Goal: Task Accomplishment & Management: Complete application form

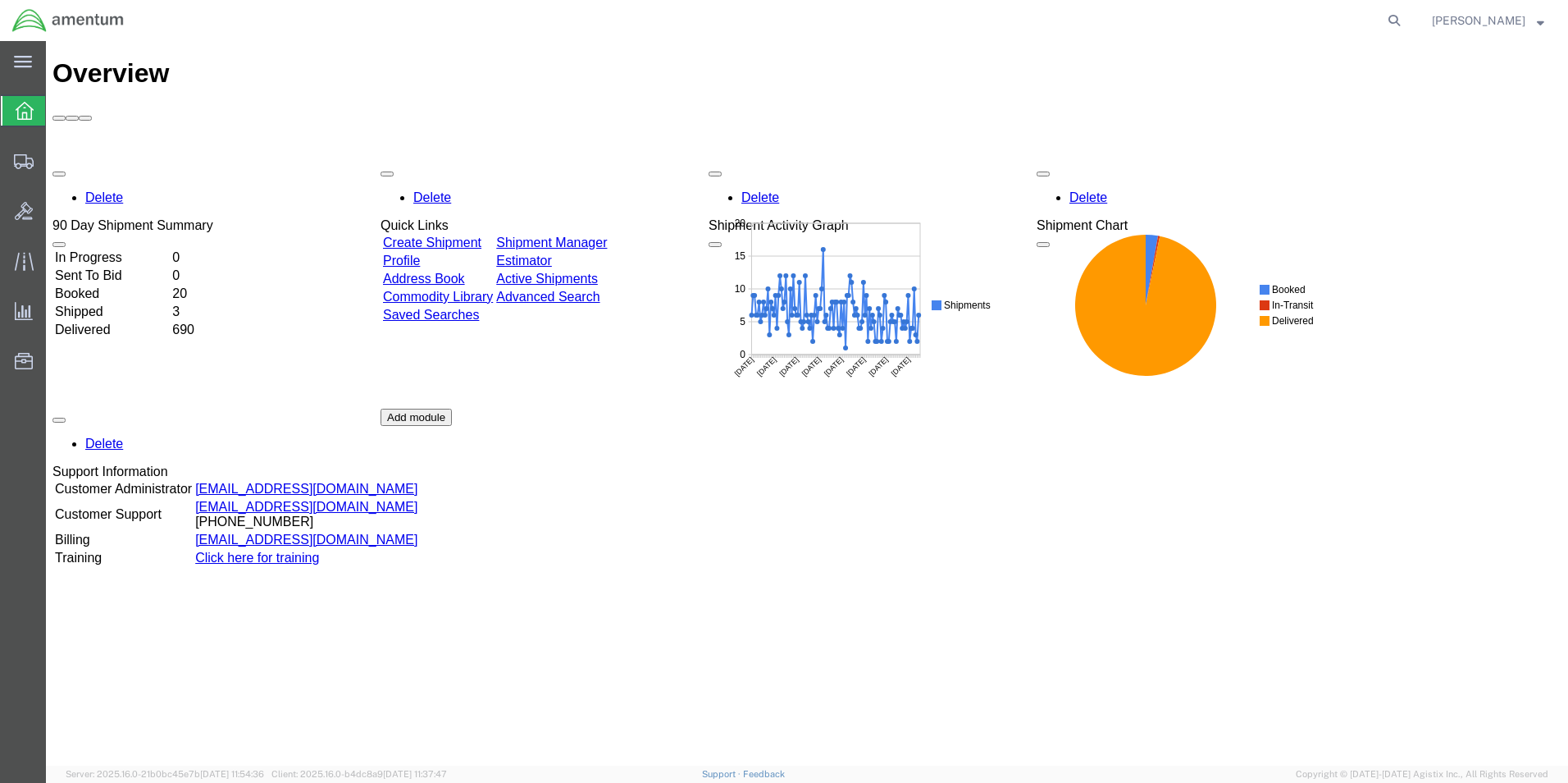
click at [481, 235] on link "Create Shipment" at bounding box center [432, 242] width 98 height 14
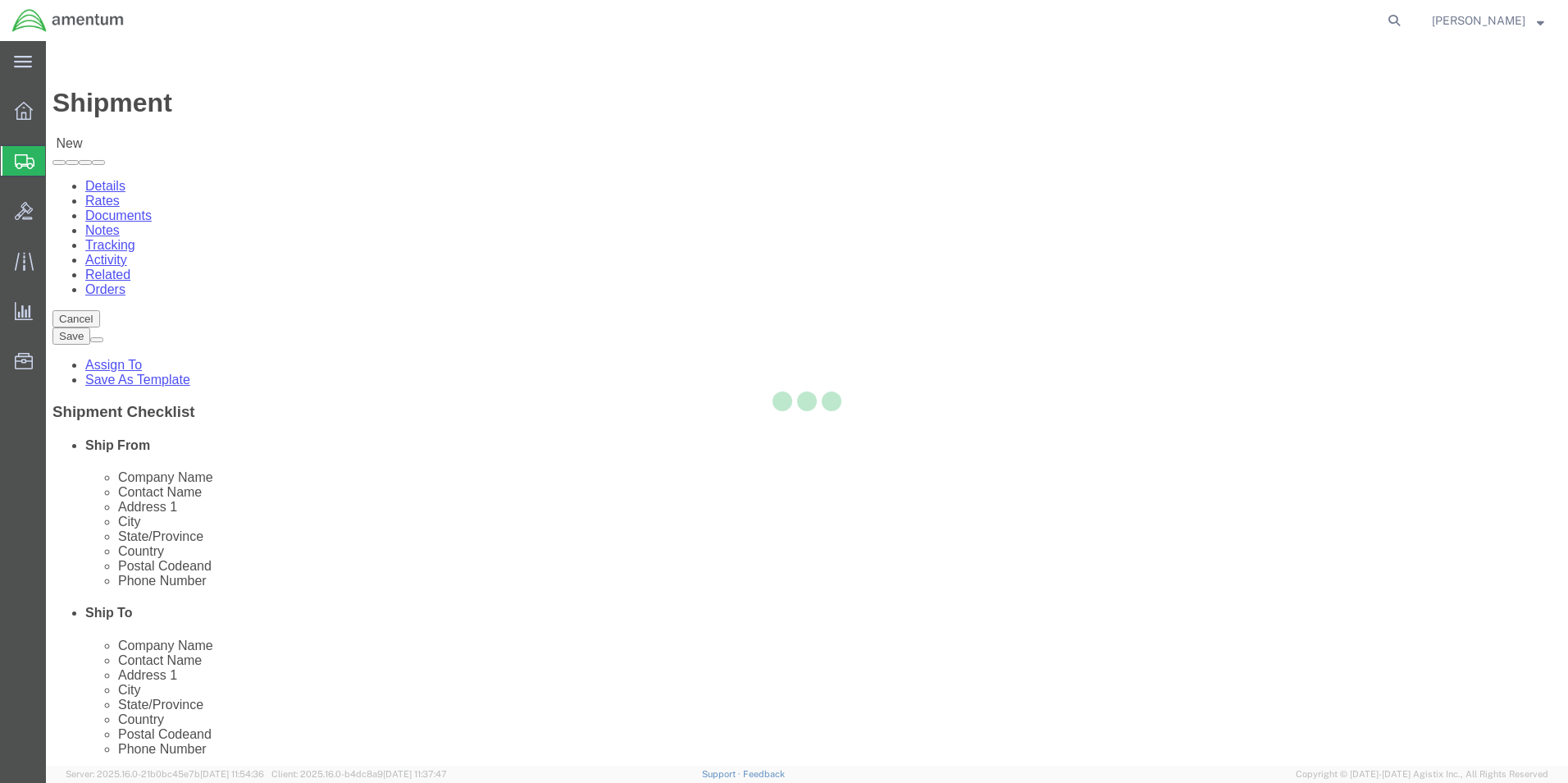
select select
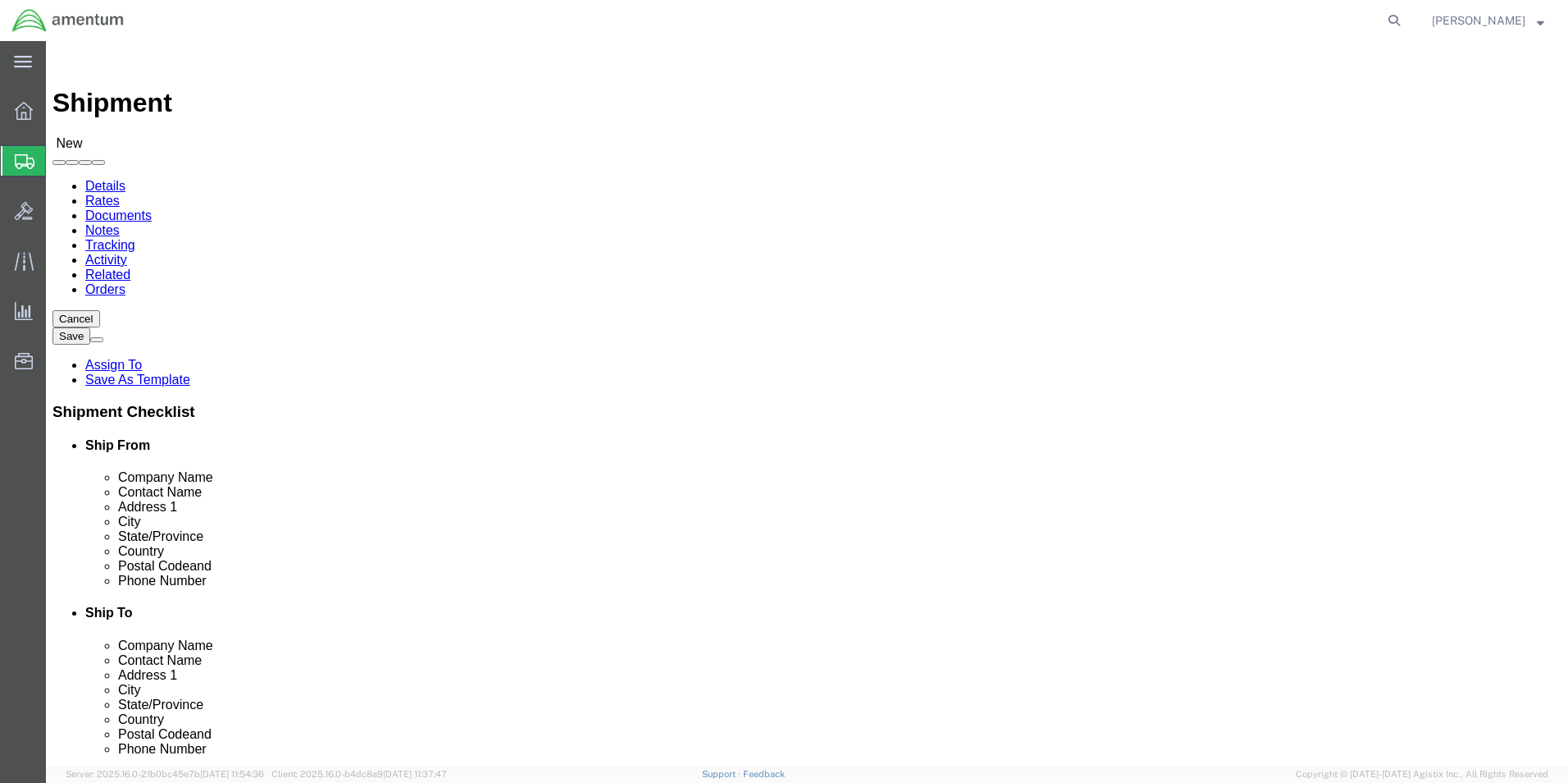
type input "wsa"
select select "49914"
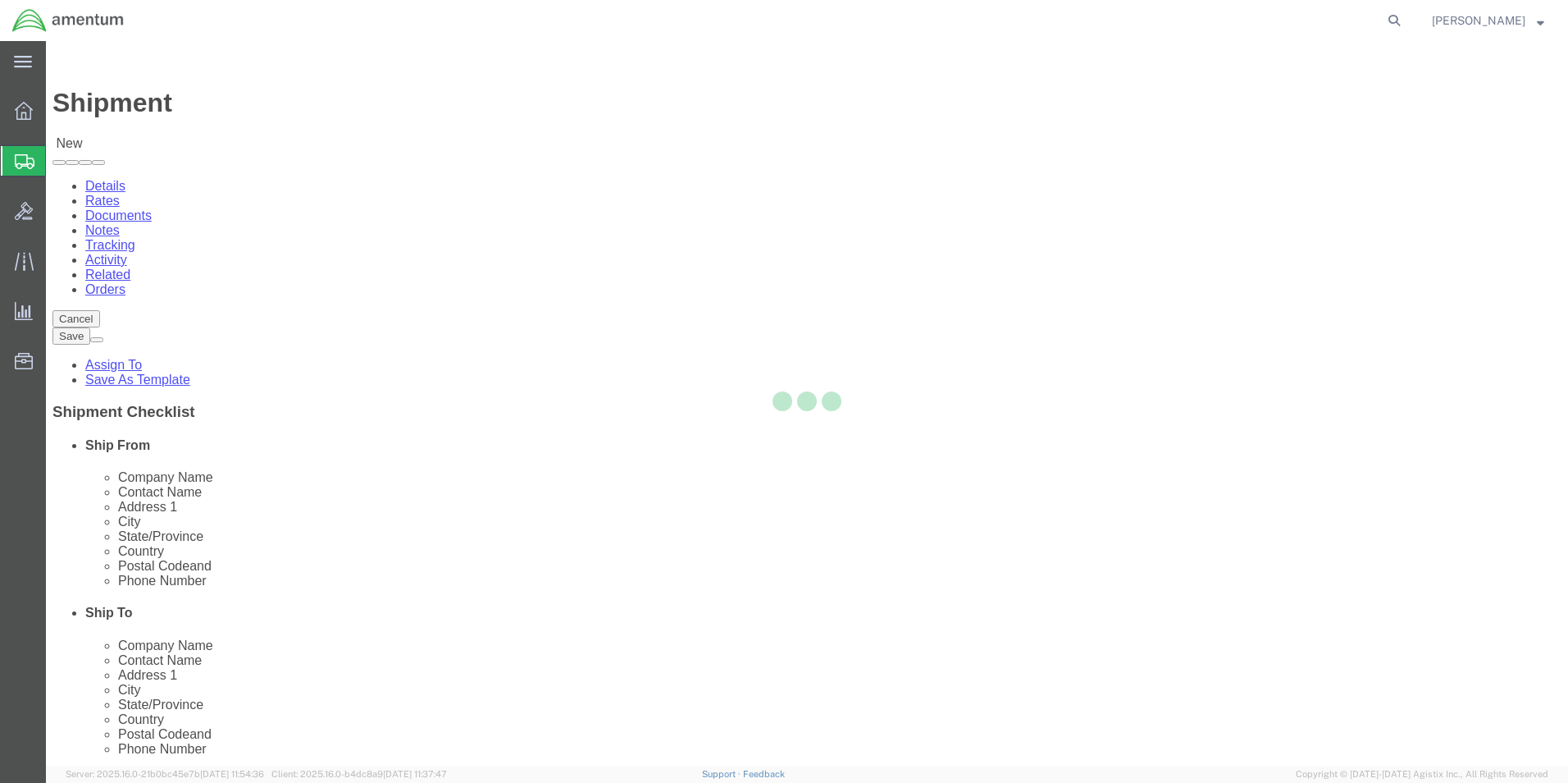
type input "Amentum Services, Inc"
type input "[PERSON_NAME]"
type input "[STREET_ADDRESS]"
type input "San [PERSON_NAME]"
type input "76904"
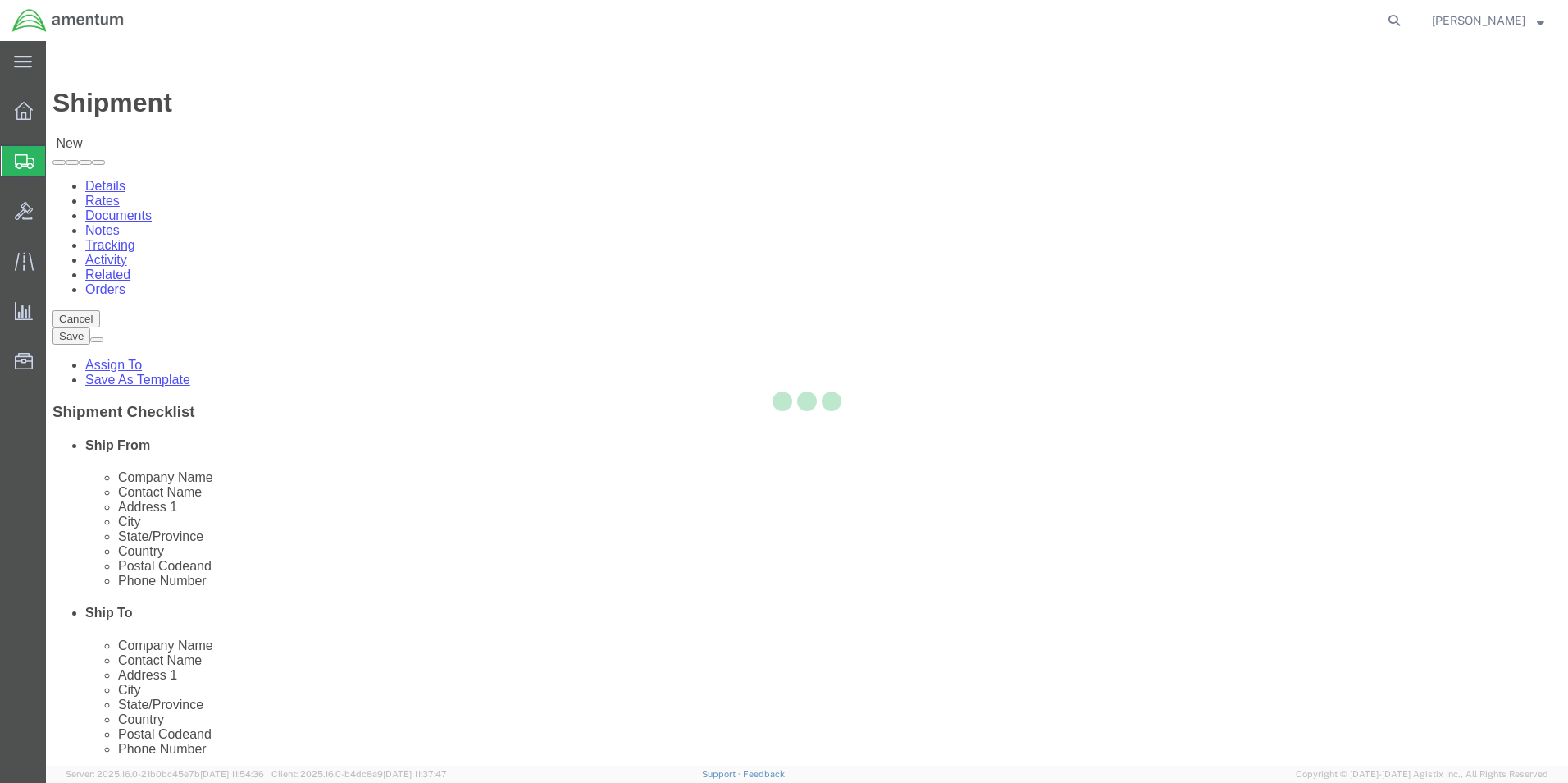
type input "[PHONE_NUMBER]"
type input "[PERSON_NAME][EMAIL_ADDRESS][PERSON_NAME][DOMAIN_NAME]"
checkbox input "true"
select select "[GEOGRAPHIC_DATA]"
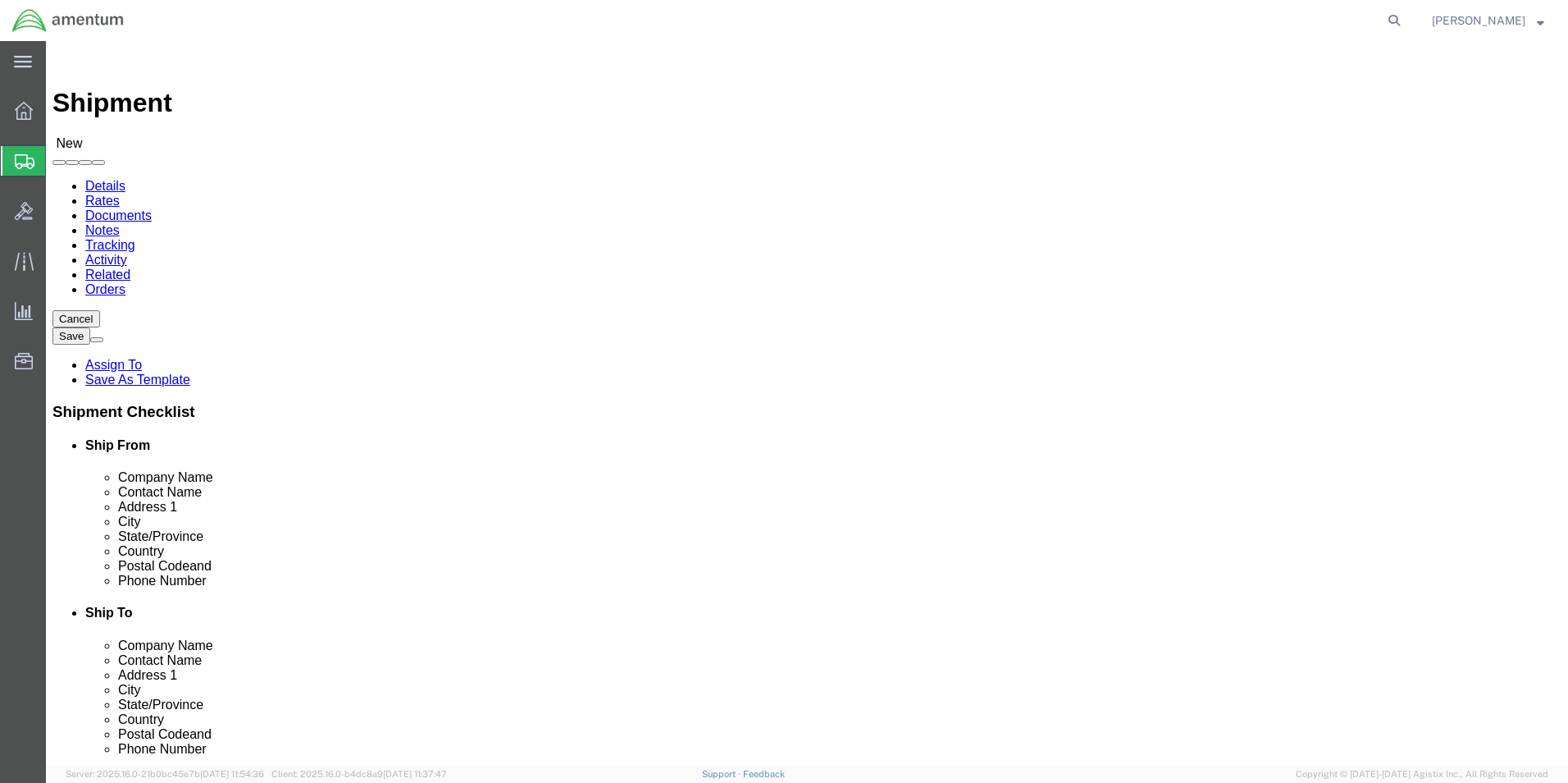
type input "NATC"
select select "49916"
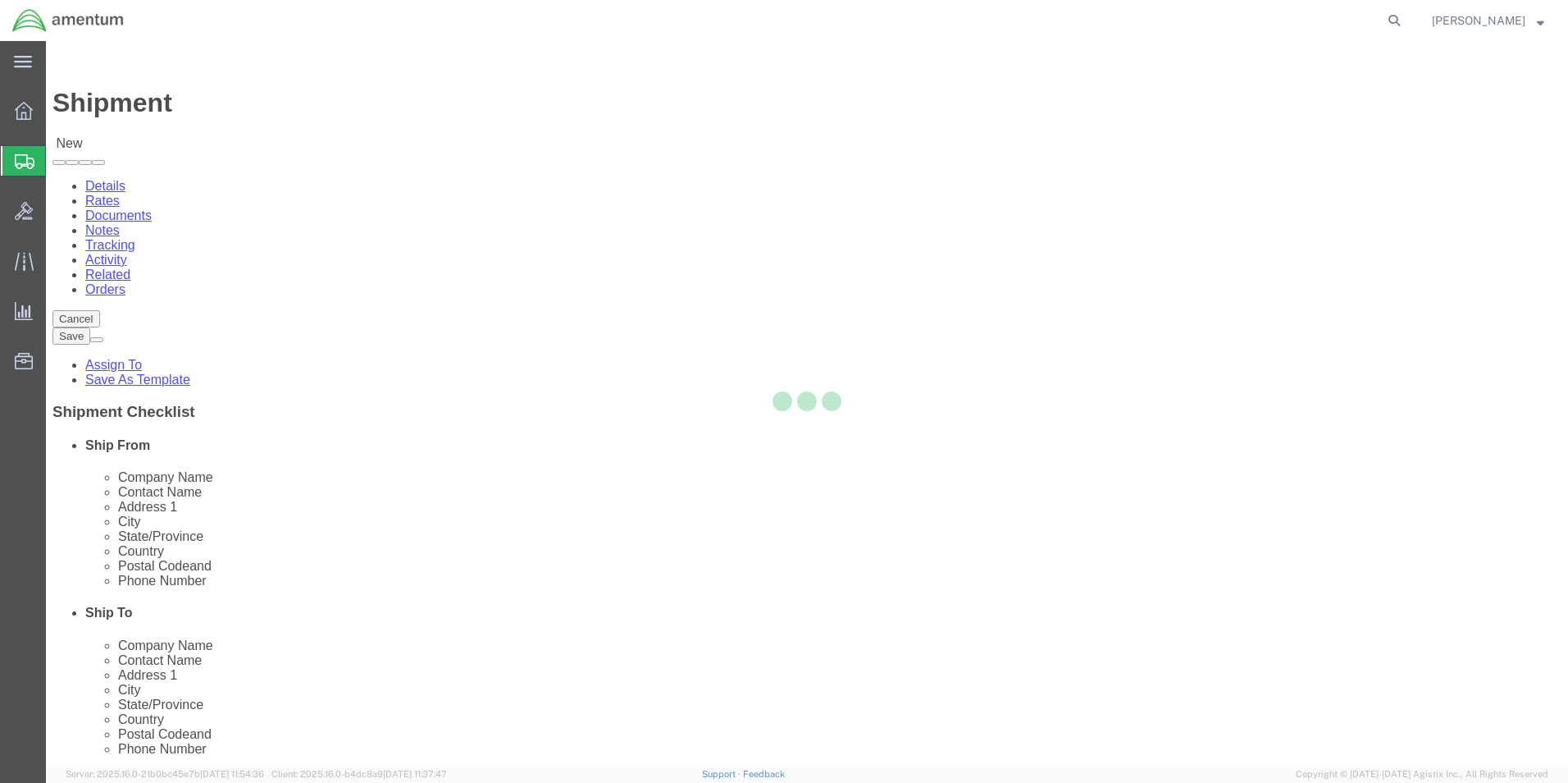
type input "Amentum Services, Inc"
type input "[PERSON_NAME]"
type input "5600 Air Cargo Rd"
type input "[US_STATE][GEOGRAPHIC_DATA]"
type input "73159-1109"
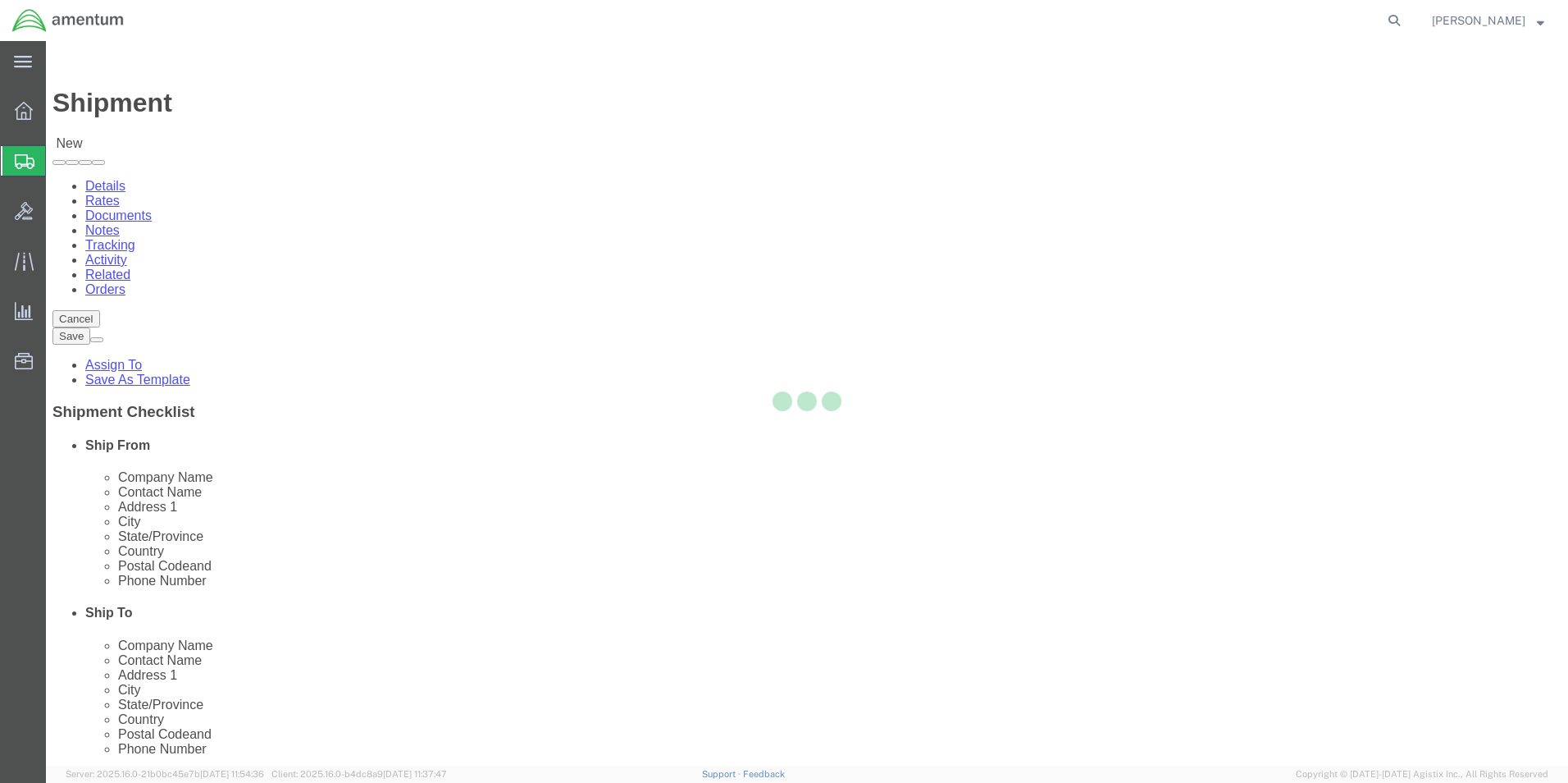
type input "[PHONE_NUMBER]"
type input "[PERSON_NAME][EMAIL_ADDRESS][PERSON_NAME][DOMAIN_NAME]"
checkbox input "true"
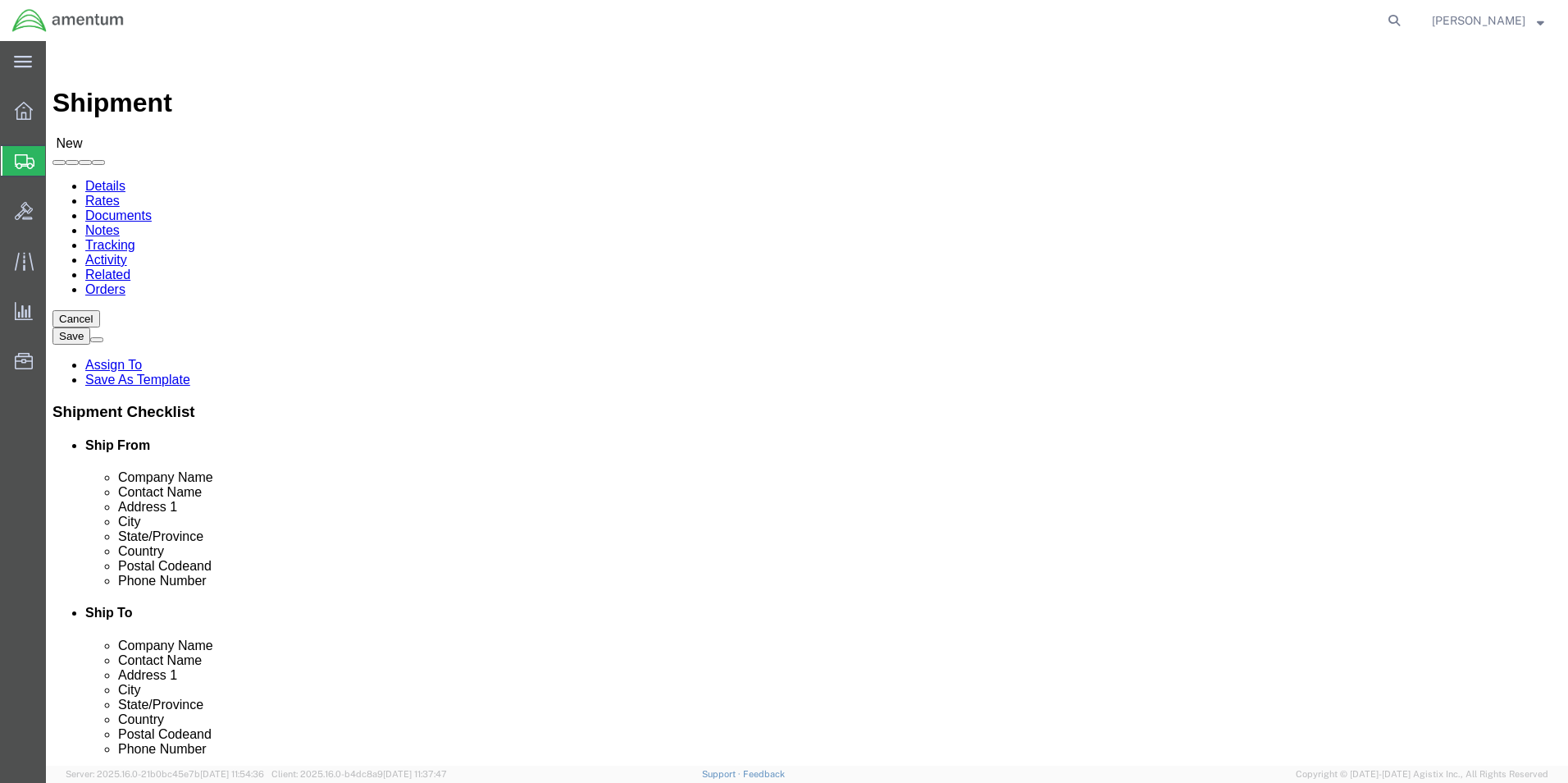
select select "OK"
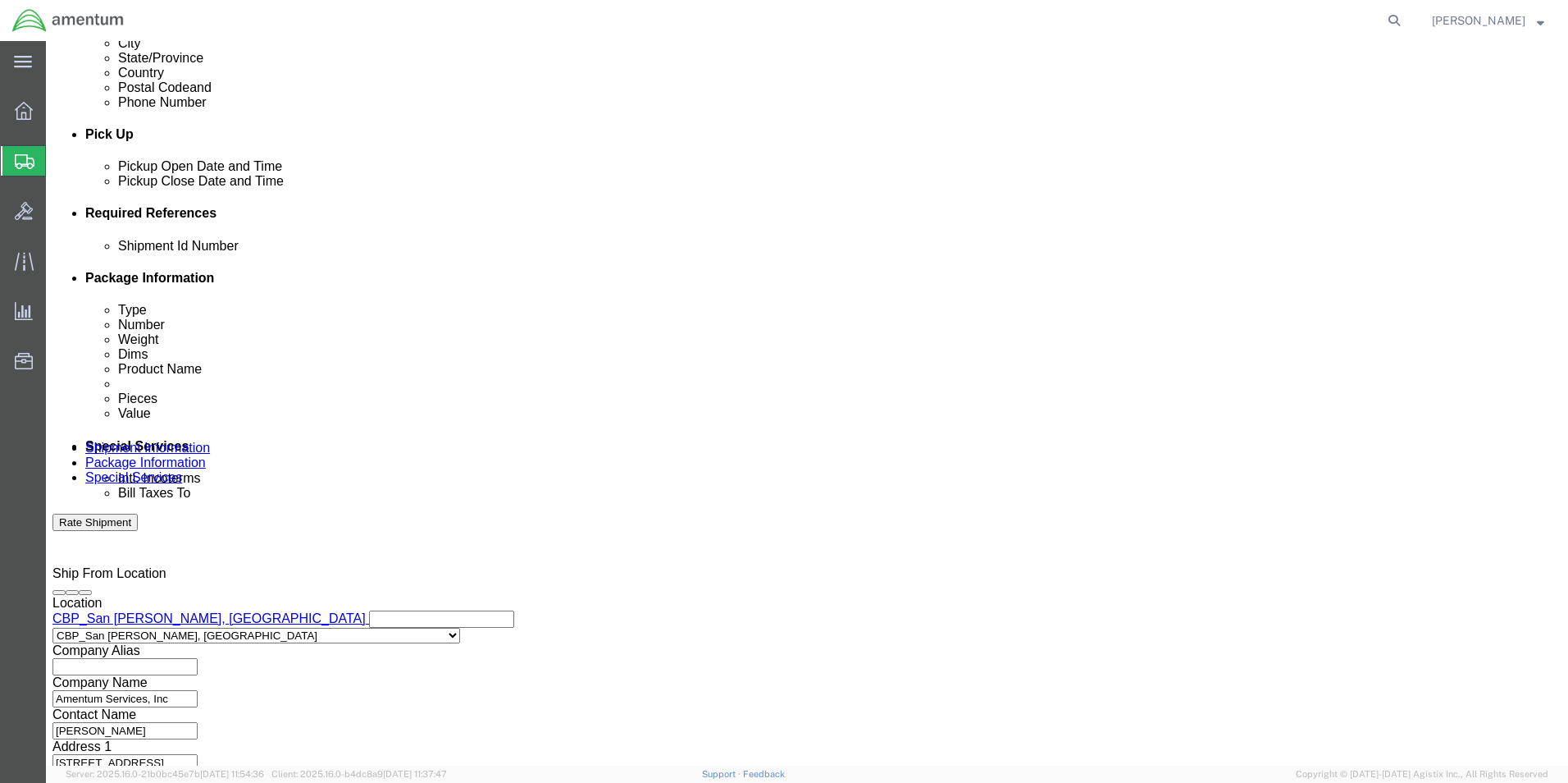
scroll to position [656, 0]
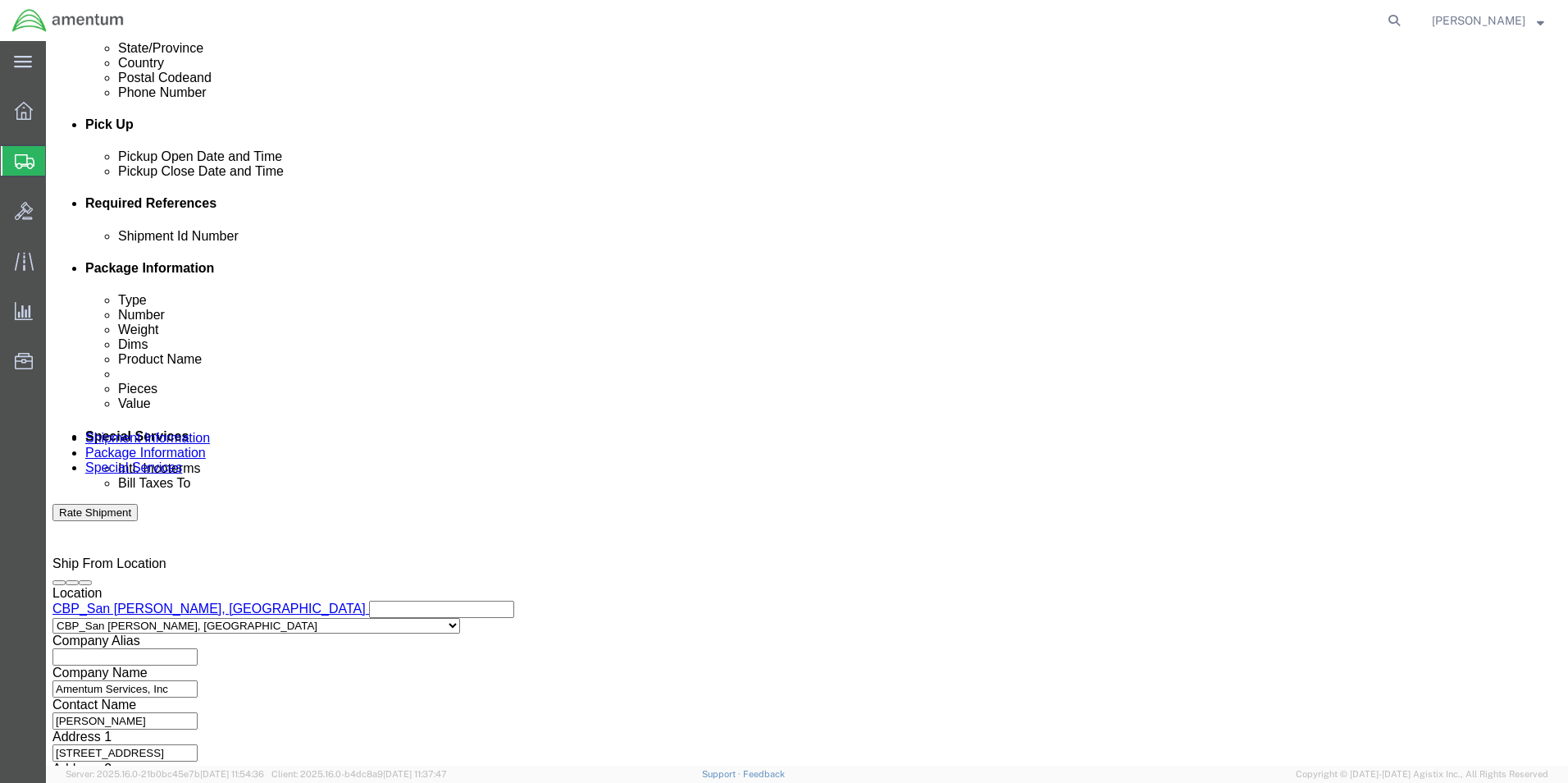
drag, startPoint x: 1087, startPoint y: 296, endPoint x: 1026, endPoint y: 306, distance: 61.8
click button "Add reference"
click select "Select Account Type Activity ID Airline Appointment Number ASN Batch Request # …"
select select "CUSTREF"
click select "Select Account Type Activity ID Airline Appointment Number ASN Batch Request # …"
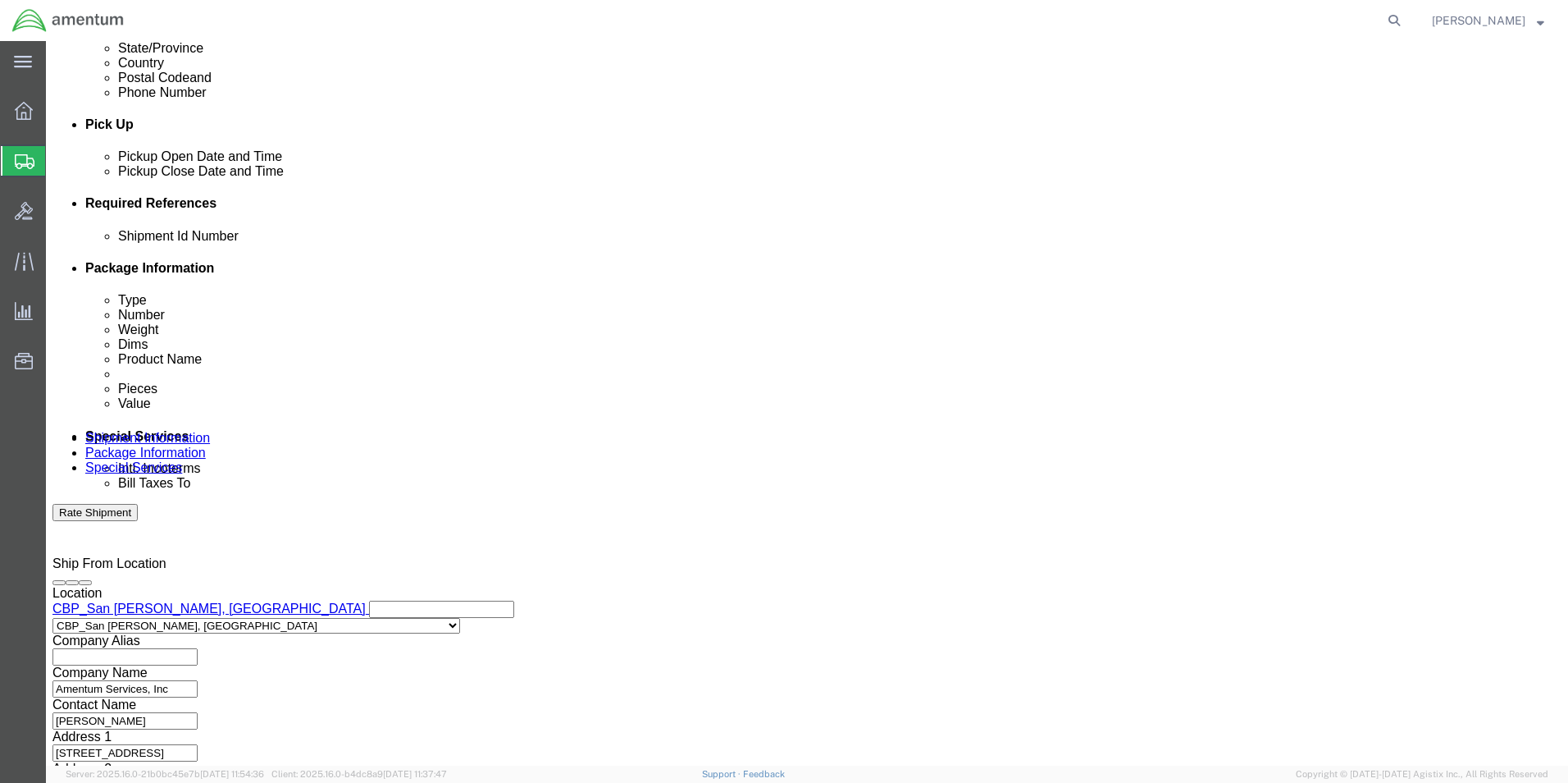
click input "text"
type input "LABELS"
click button "Add reference"
click select "Select Account Type Activity ID Airline Appointment Number ASN Batch Request # …"
select select "DEPT"
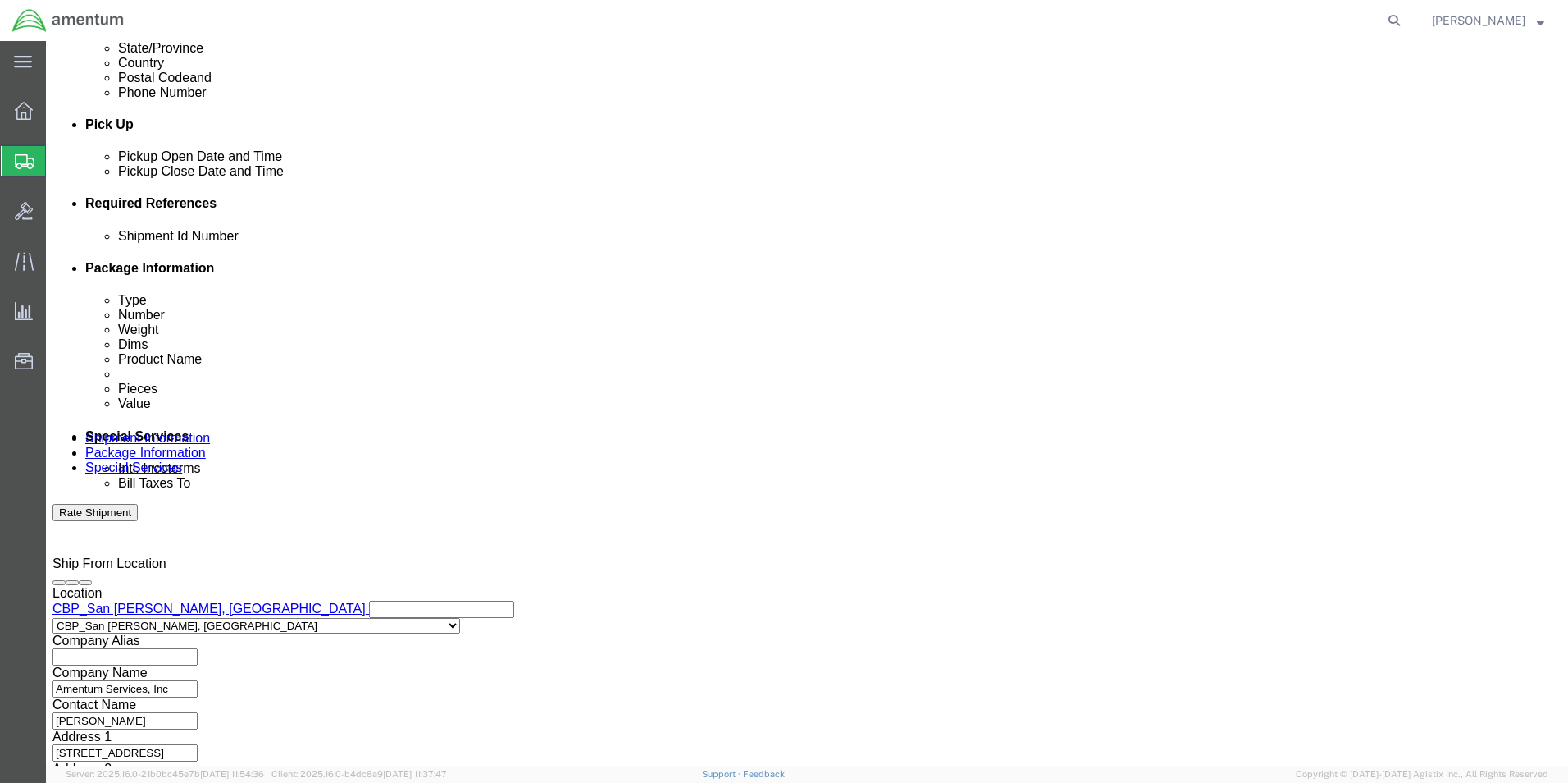
click select "Select Account Type Activity ID Airline Appointment Number ASN Batch Request # …"
click input "text"
type input "CBP"
click button "Add reference"
click select "Select Account Type Activity ID Airline Appointment Number ASN Batch Request # …"
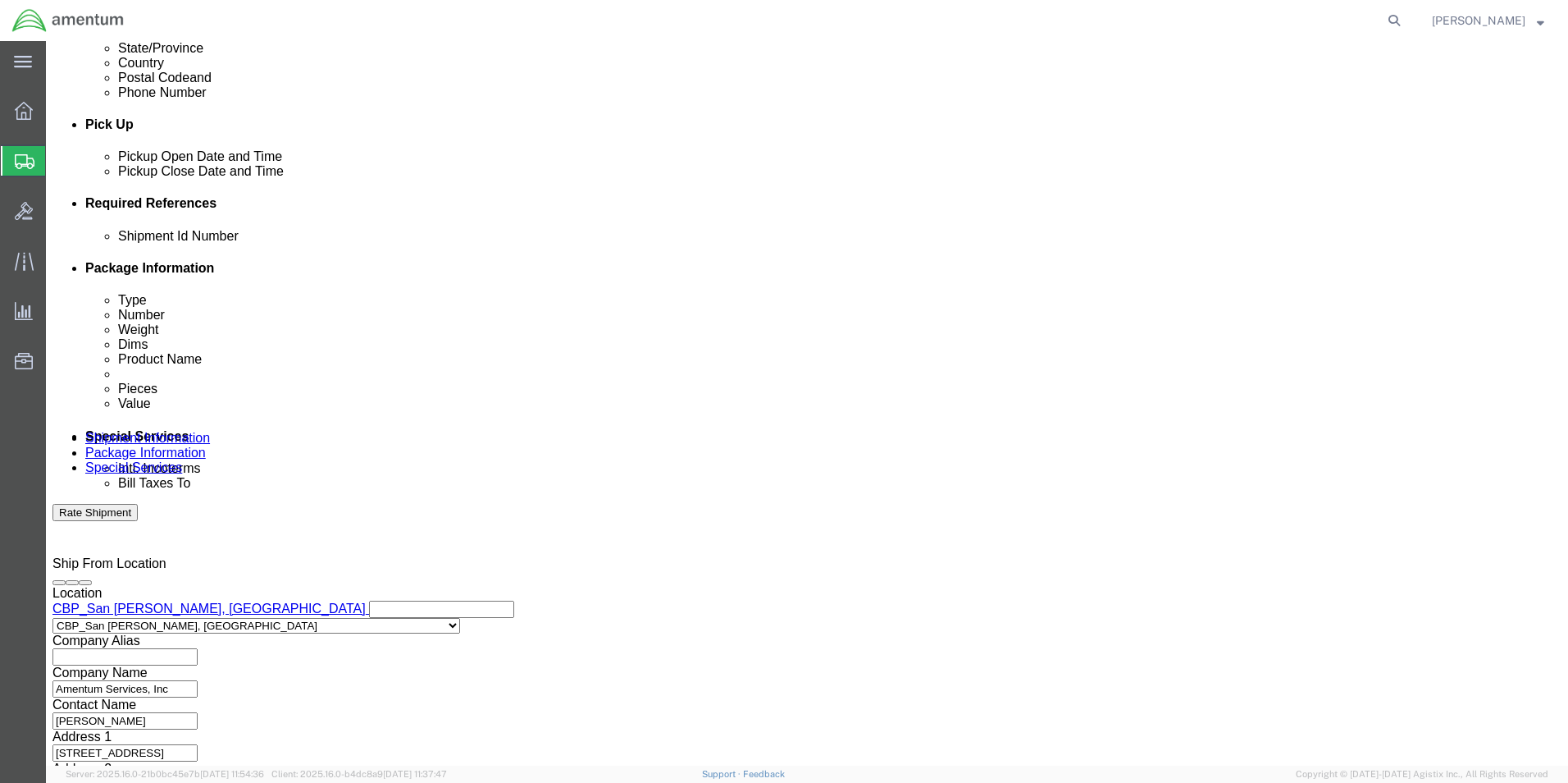
select select "PROJNUM"
click select "Select Account Type Activity ID Airline Appointment Number ASN Batch Request # …"
click input "text"
type input "6118.03.03.2219.000.WSA.0000"
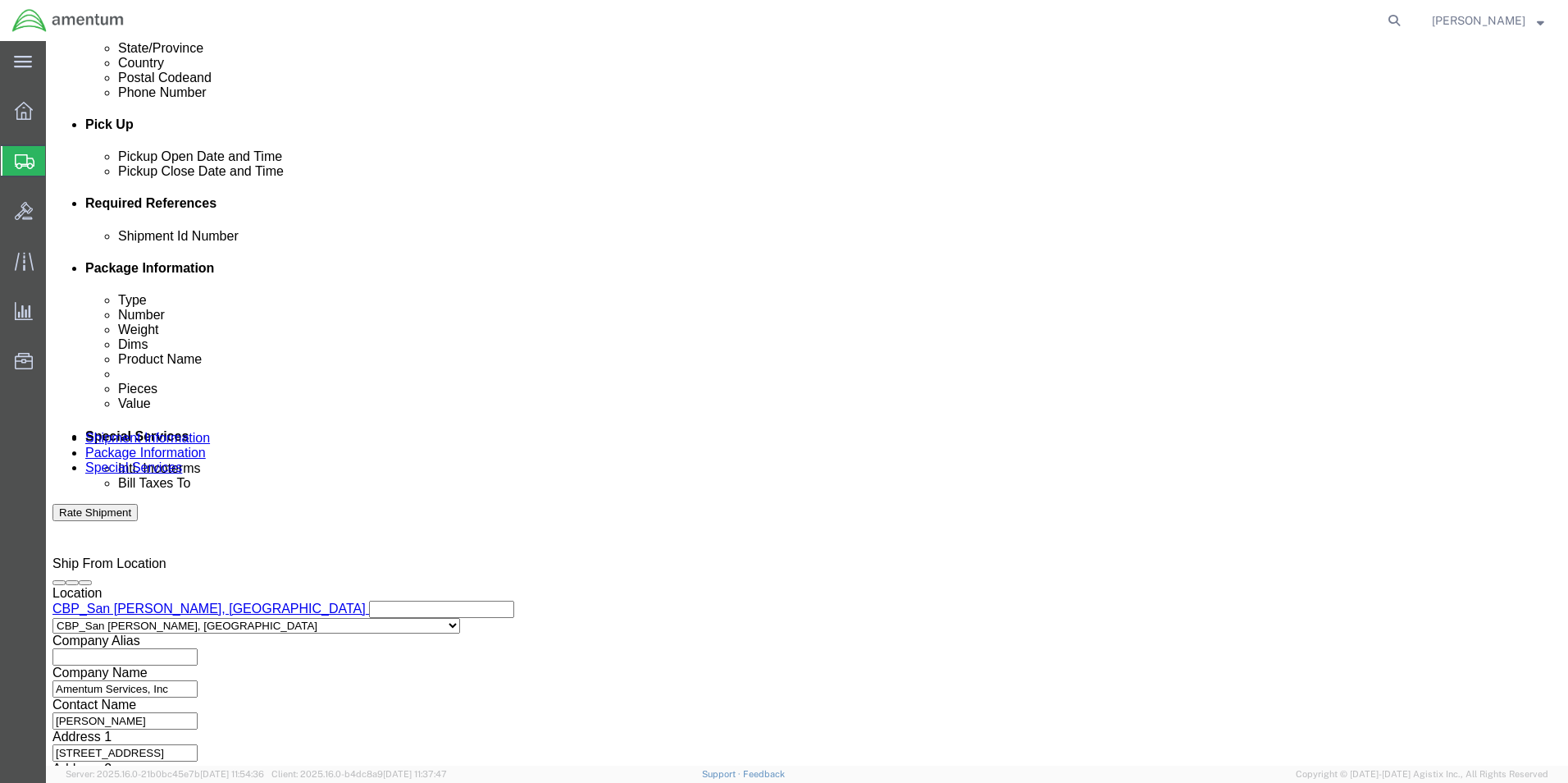
scroll to position [0, 0]
click button "Continue"
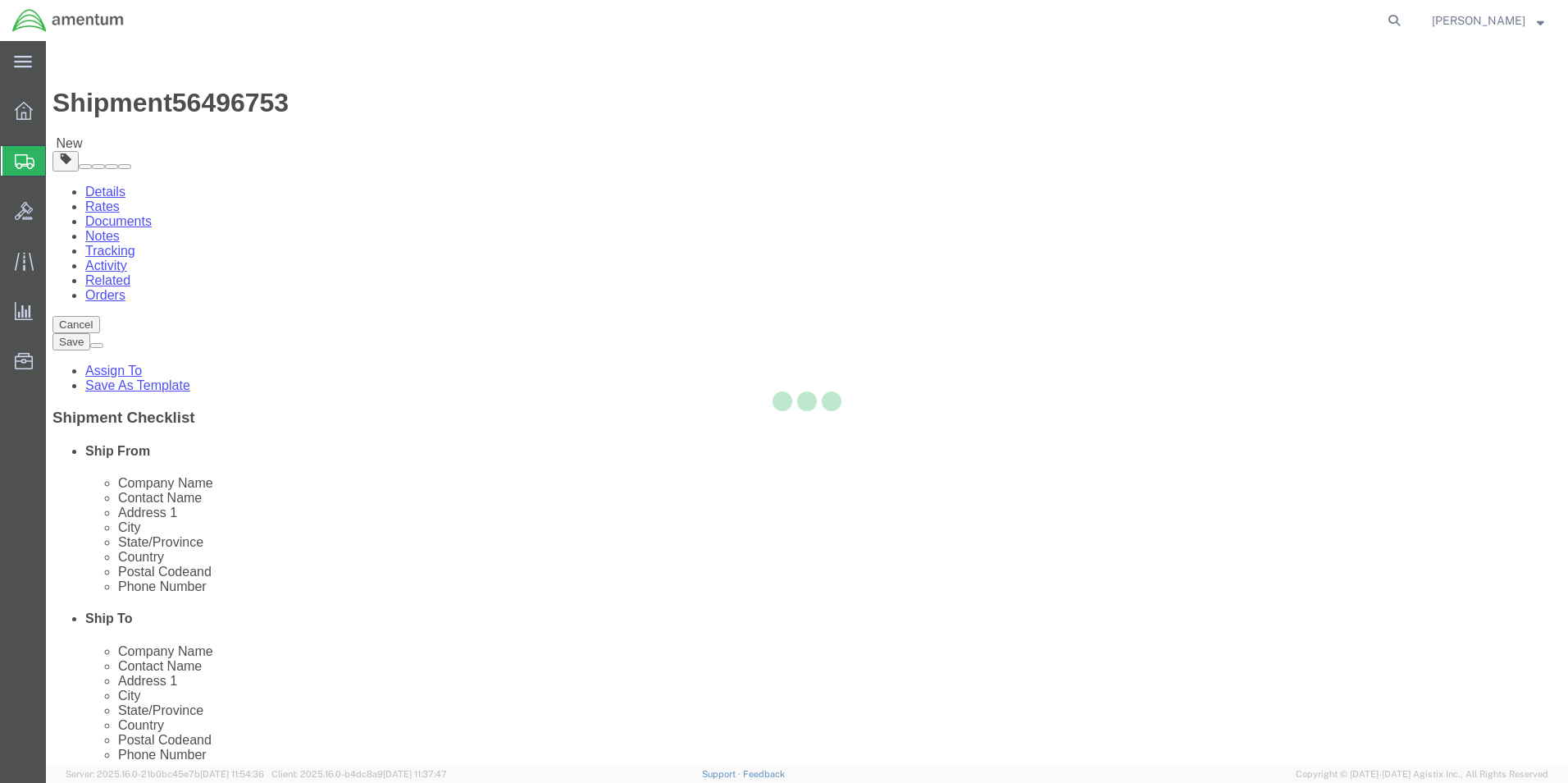
select select "CBOX"
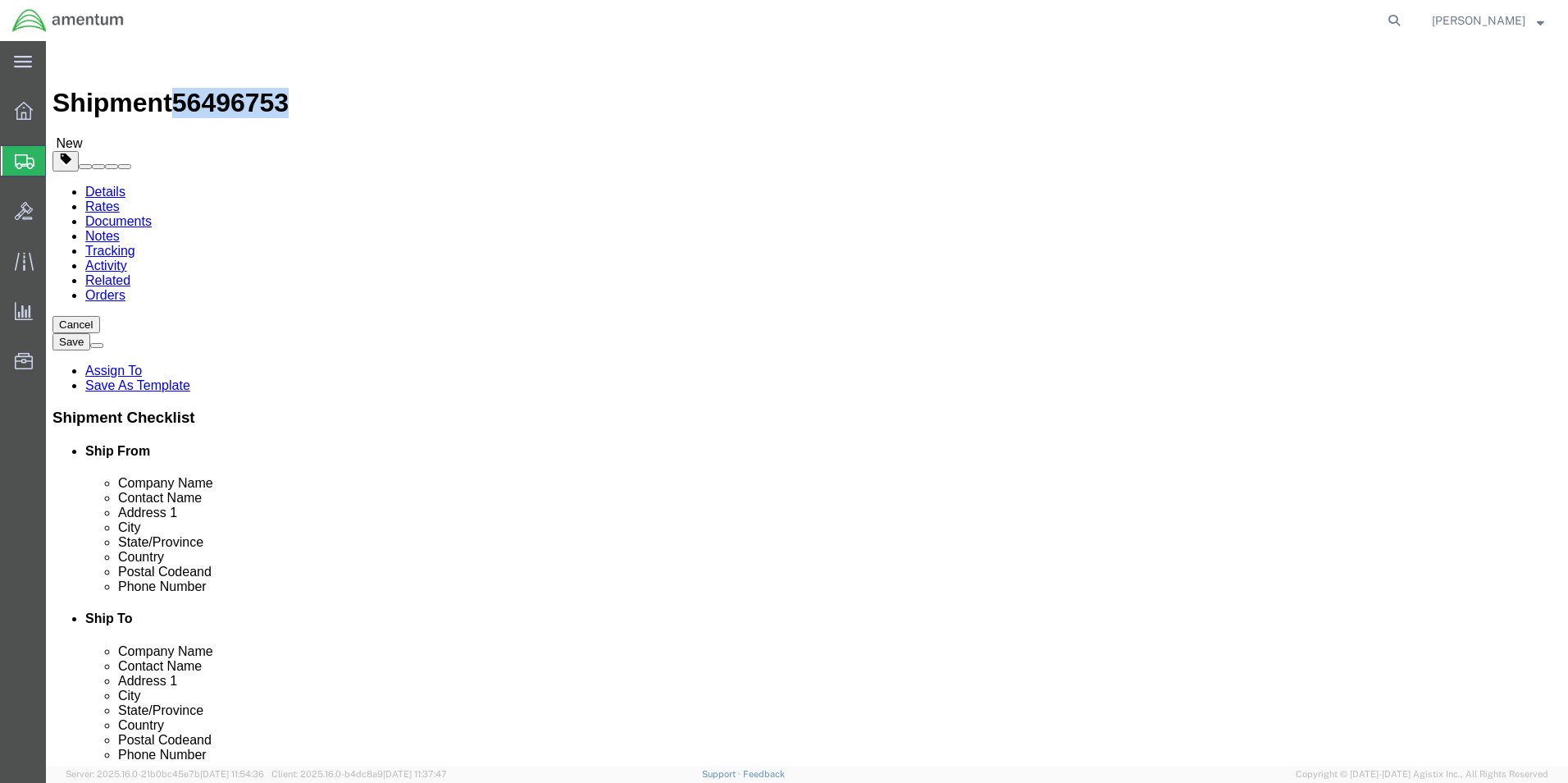
drag, startPoint x: 136, startPoint y: 16, endPoint x: 227, endPoint y: 17, distance: 91.0
click div "Shipment 56496753 New"
copy span "56496753"
click icon
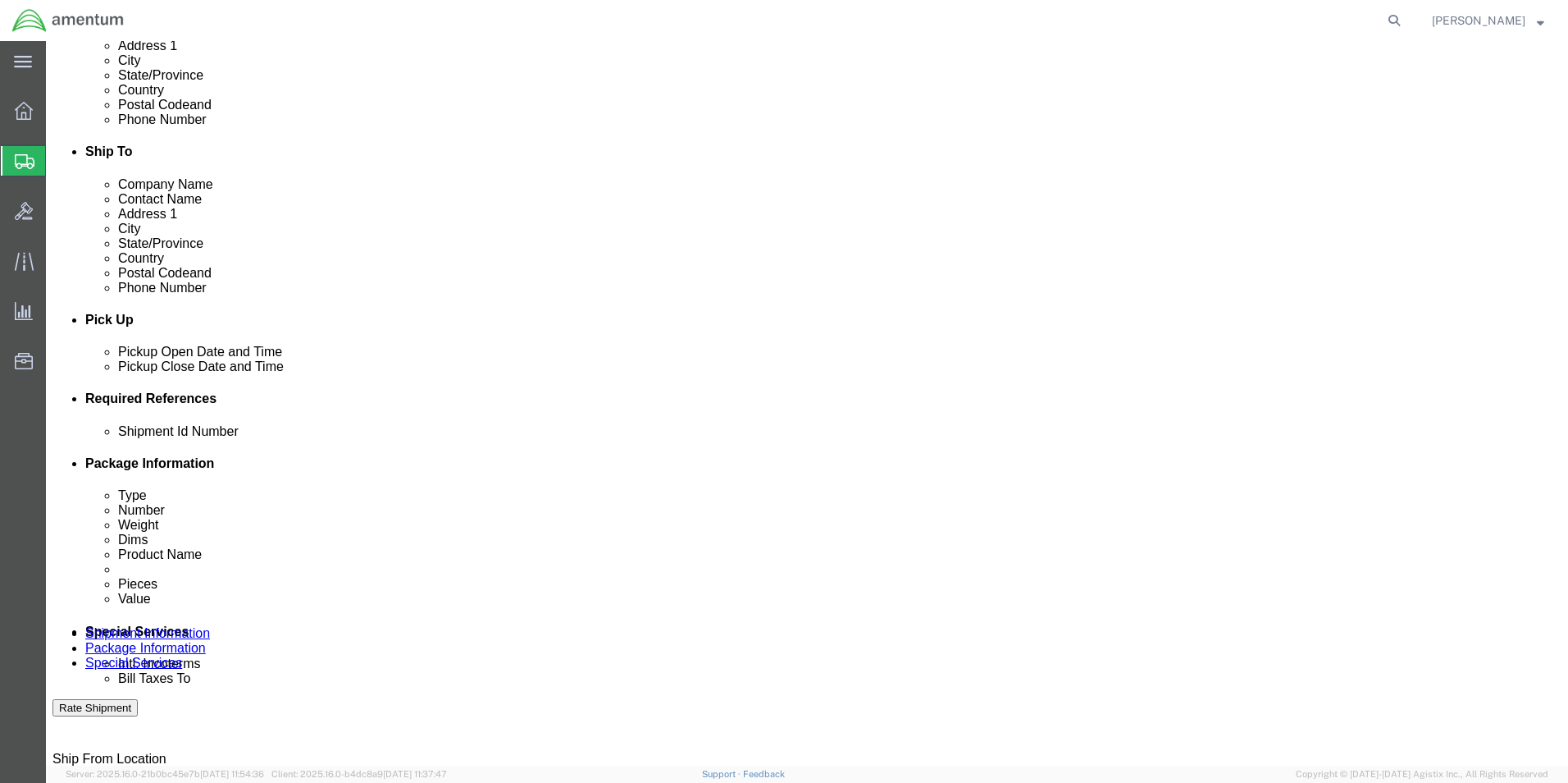
scroll to position [493, 0]
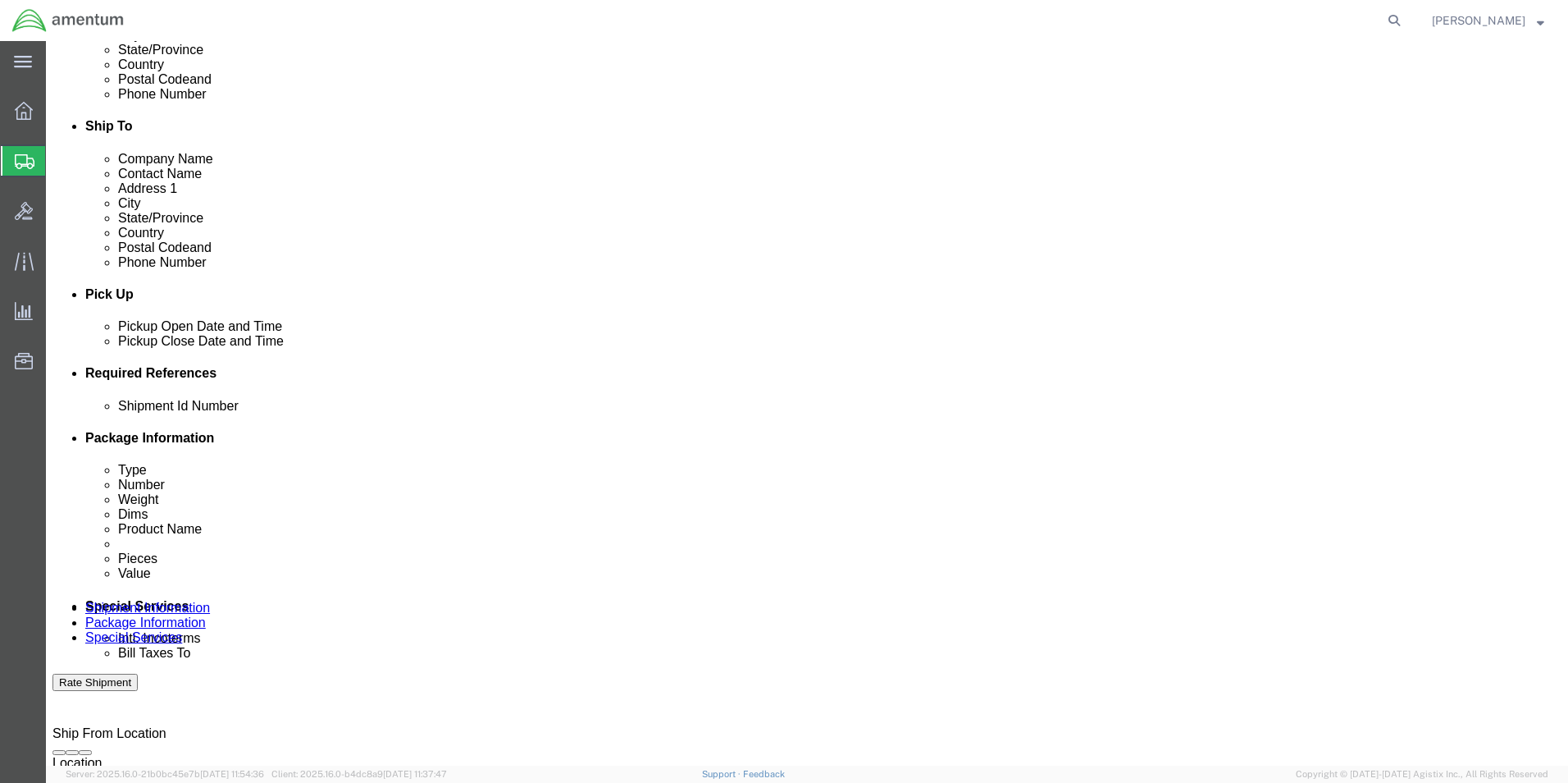
click input "text"
paste input "56496753"
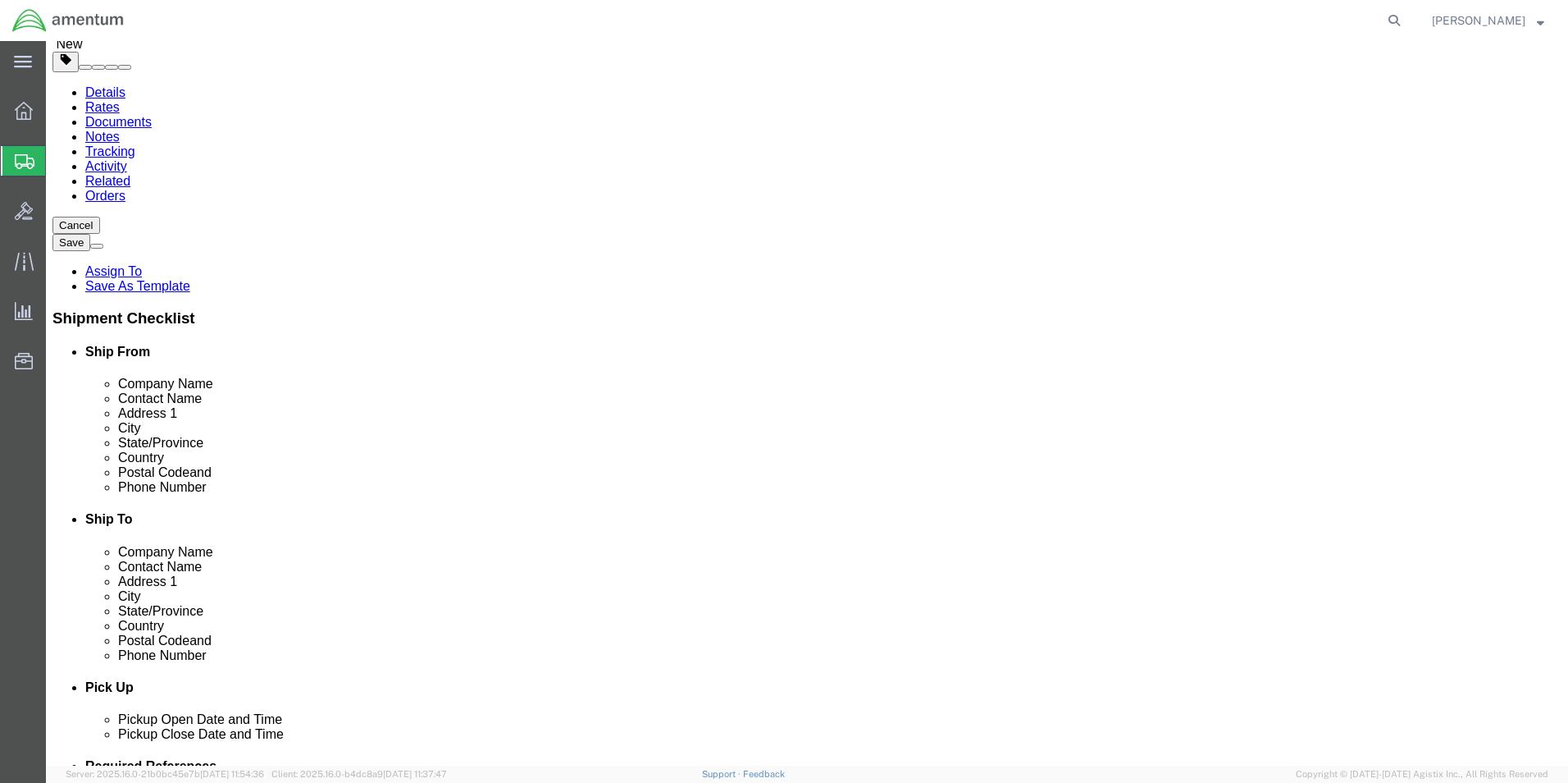
scroll to position [0, 0]
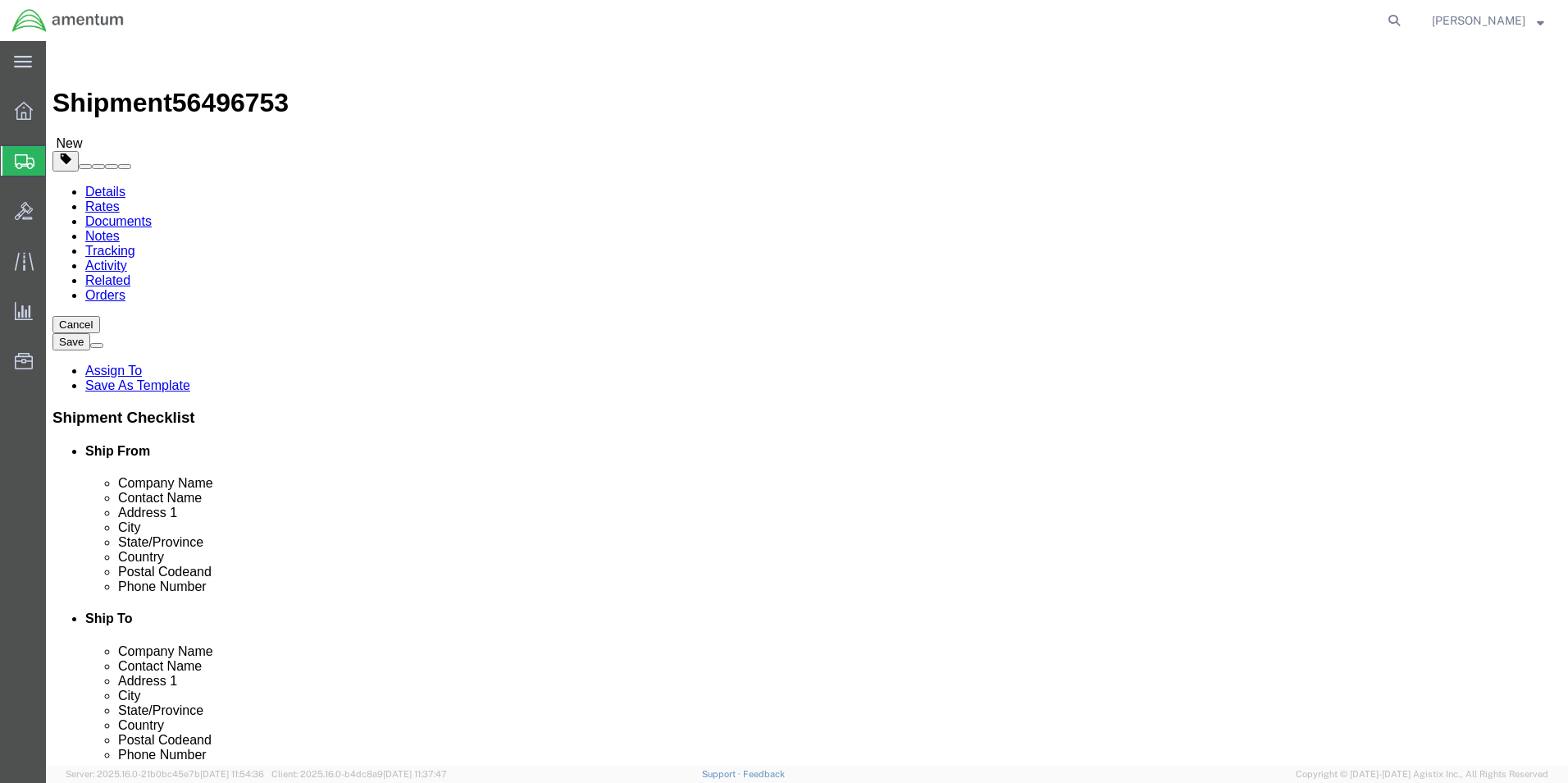
type input "56496753"
click icon
click select "Select BCK Boxes Bale(s) Basket(s) Bolt(s) Bottle(s) Buckets Bulk Bundle(s) Can…"
select select "ENV"
click select "Select BCK Boxes Bale(s) Basket(s) Bolt(s) Bottle(s) Buckets Bulk Bundle(s) Can…"
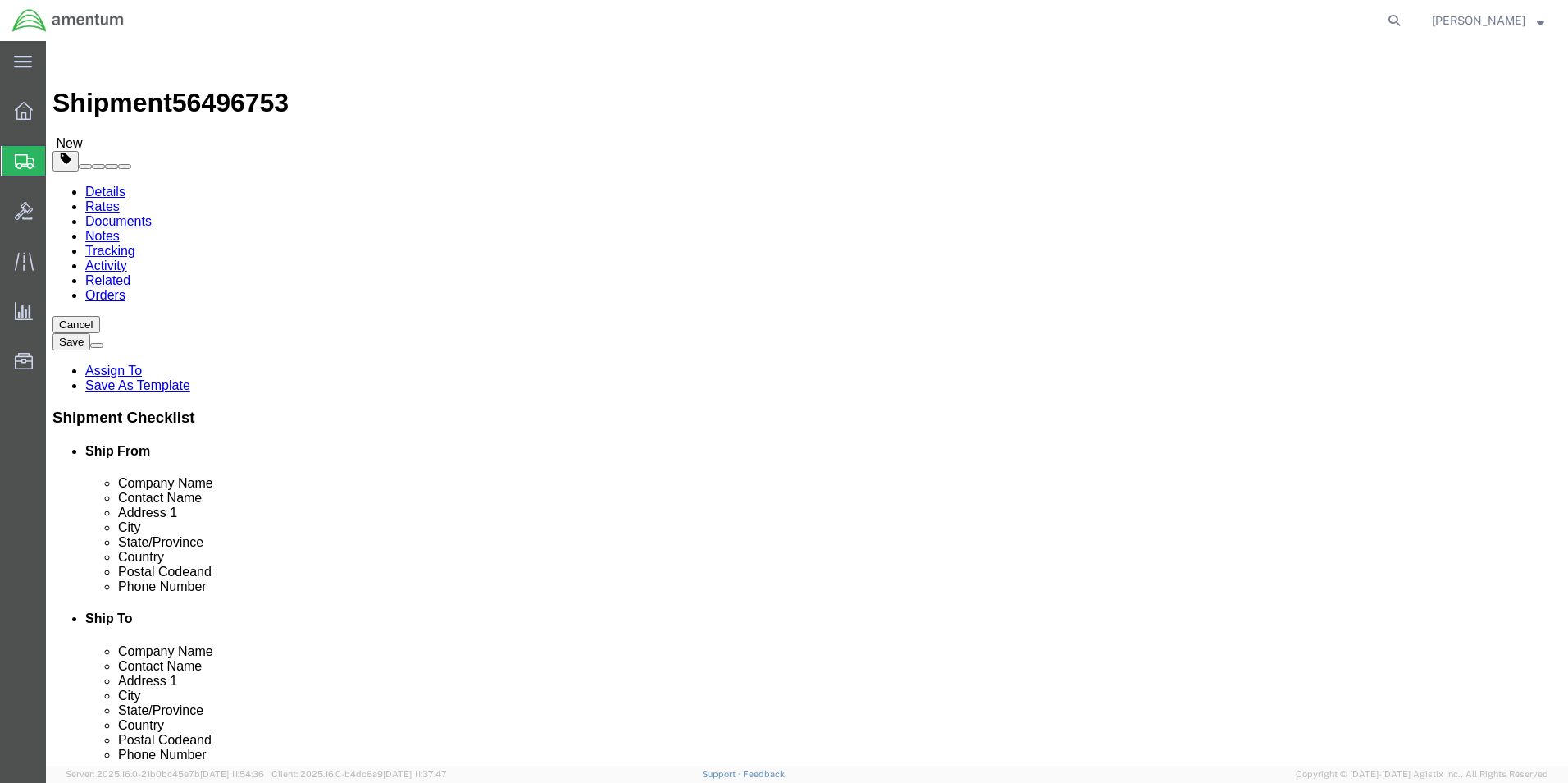
type input "9.50"
type input "12.50"
type input "0.25"
type input "1"
click link "Add Content"
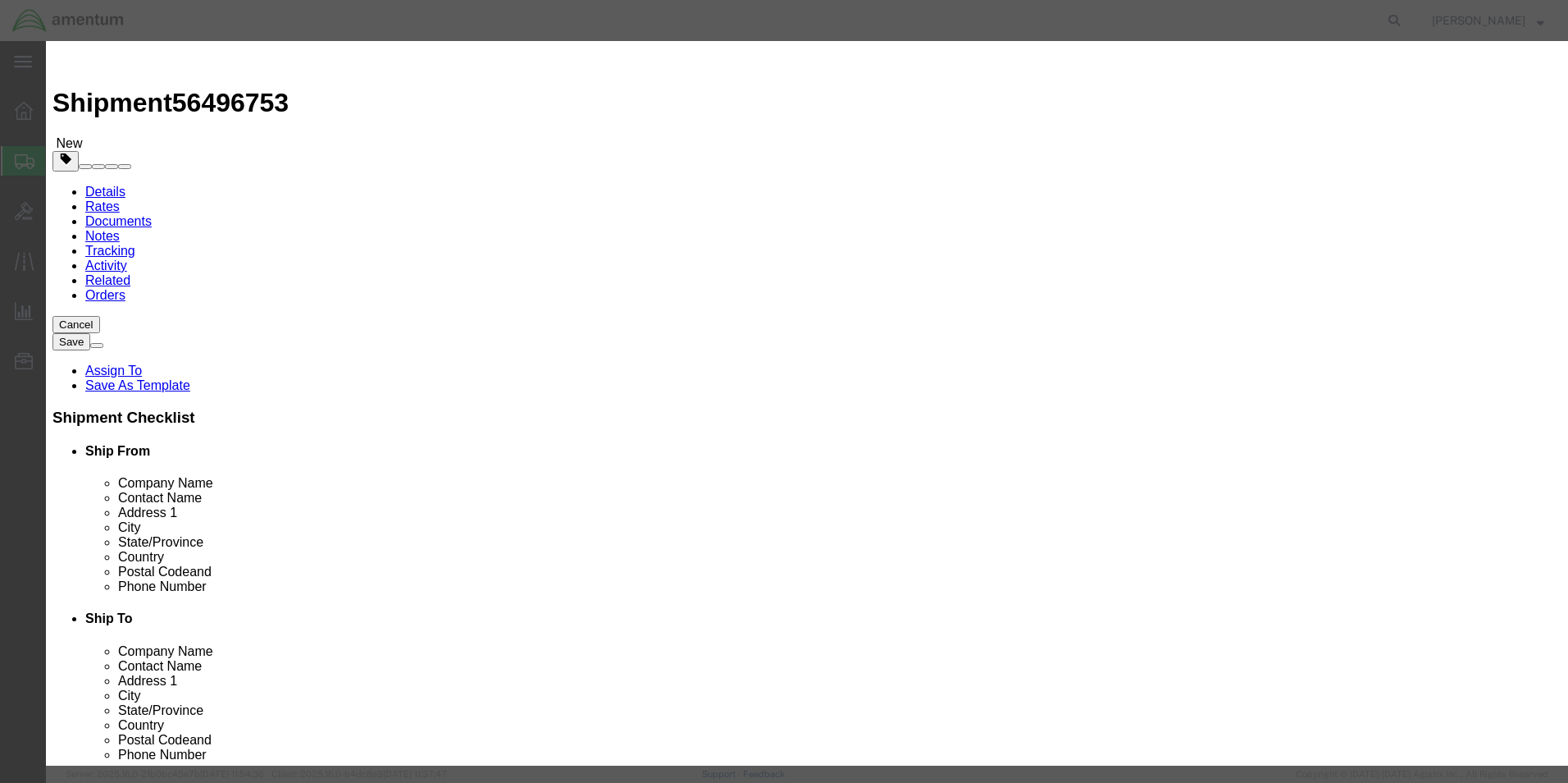
click input "text"
type input "LABELS"
click div "Save & Add Another Save & Close Close"
drag, startPoint x: 493, startPoint y: 158, endPoint x: 463, endPoint y: 165, distance: 30.8
click div "0"
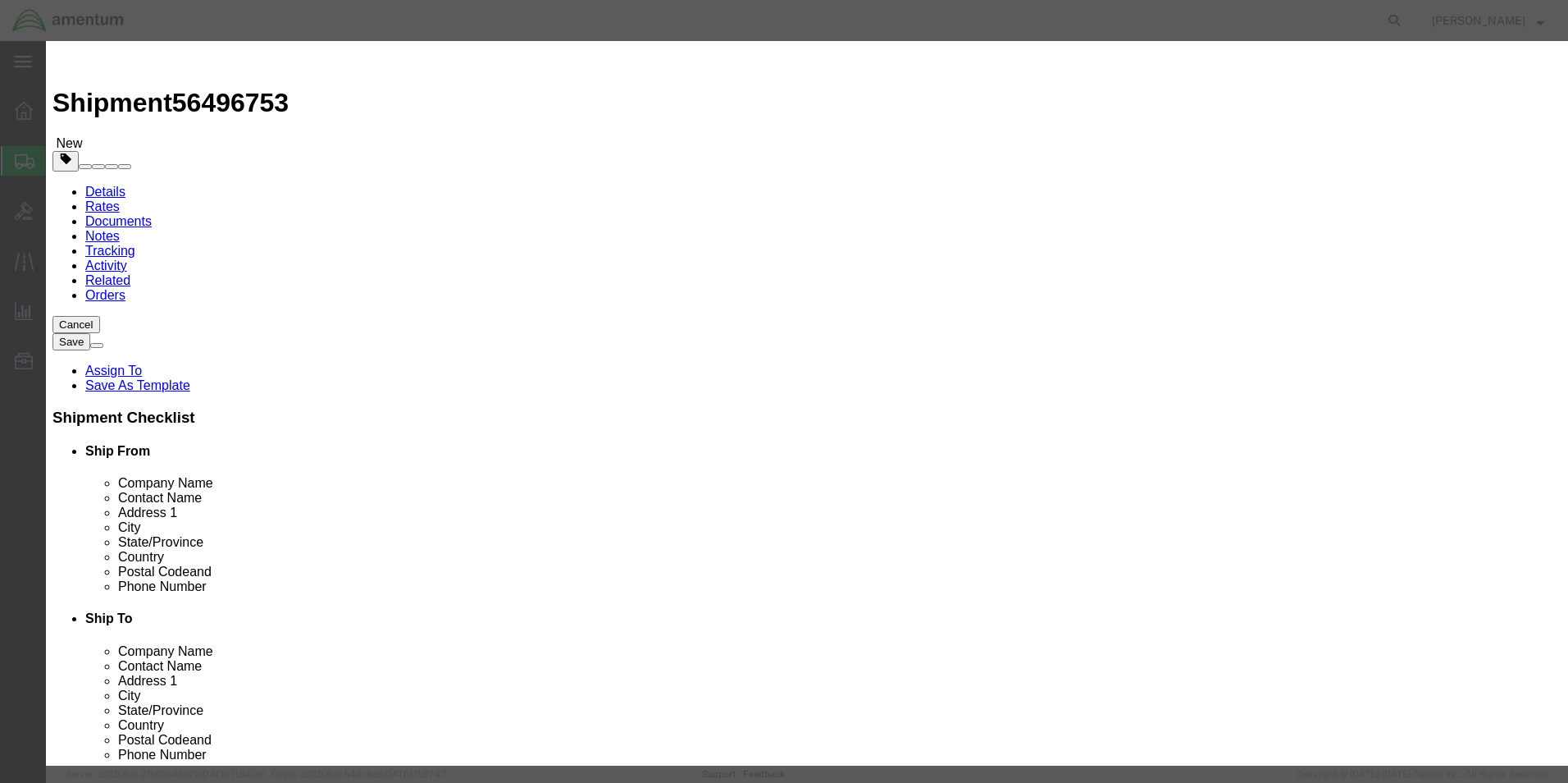
type input "15"
drag, startPoint x: 340, startPoint y: 208, endPoint x: 366, endPoint y: 208, distance: 26.0
click label "Class"
click input "text"
type input "1.00"
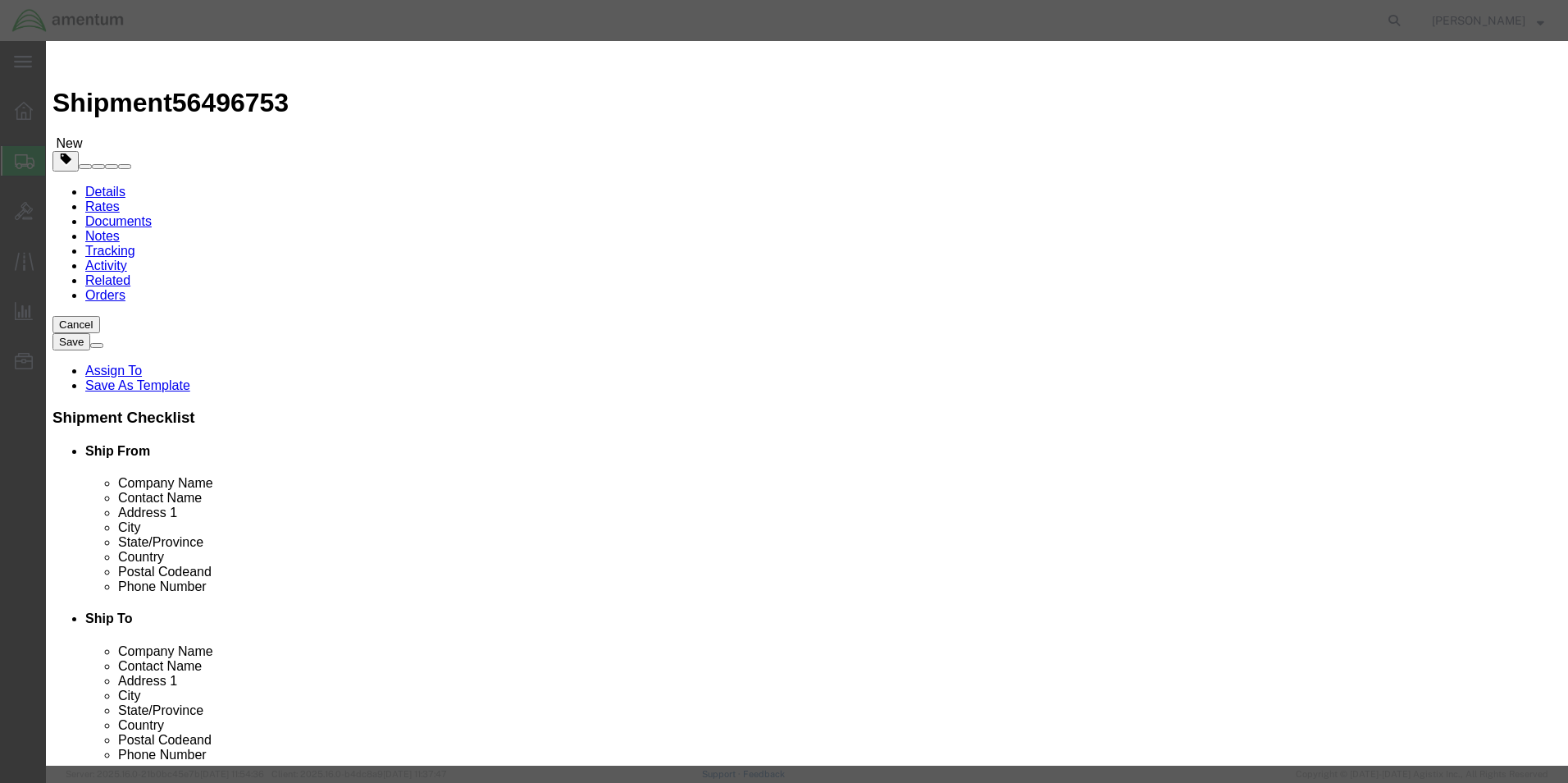
click button "Save & Close"
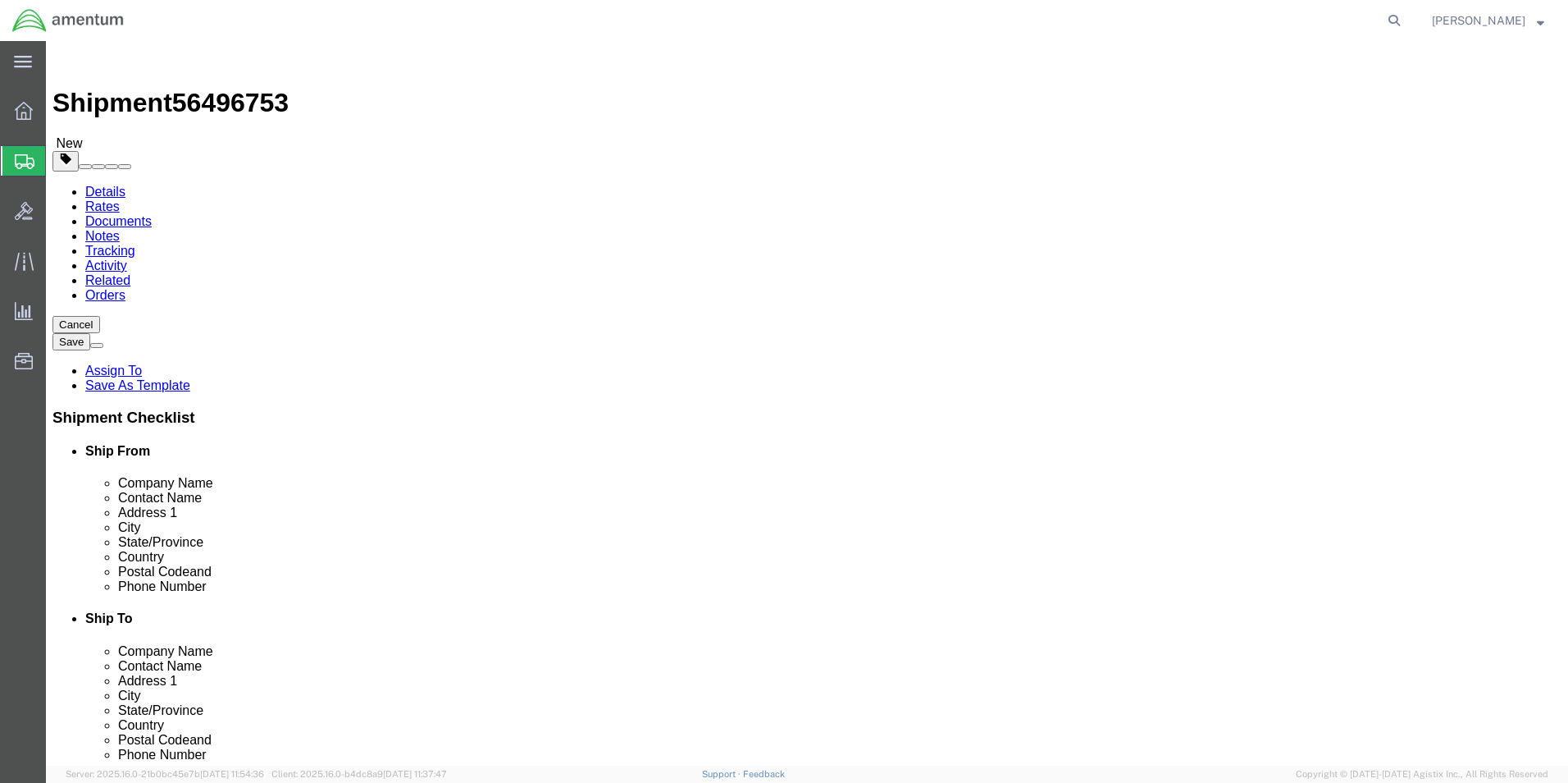
click button "Rate Shipment"
